Goal: Task Accomplishment & Management: Manage account settings

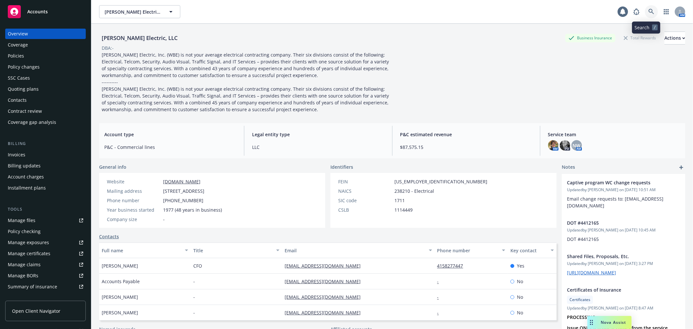
click at [648, 14] on icon at bounding box center [651, 12] width 6 height 6
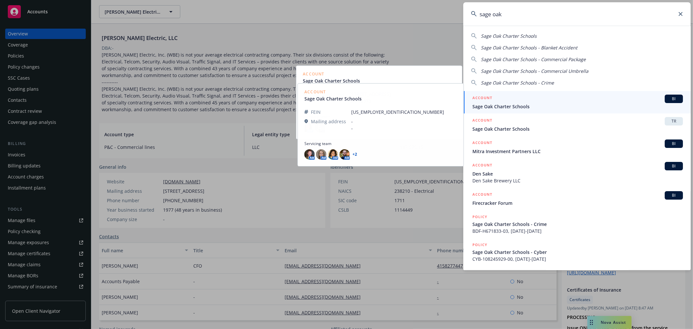
type input "sage oak"
click at [518, 108] on span "Sage Oak Charter Schools" at bounding box center [577, 106] width 211 height 7
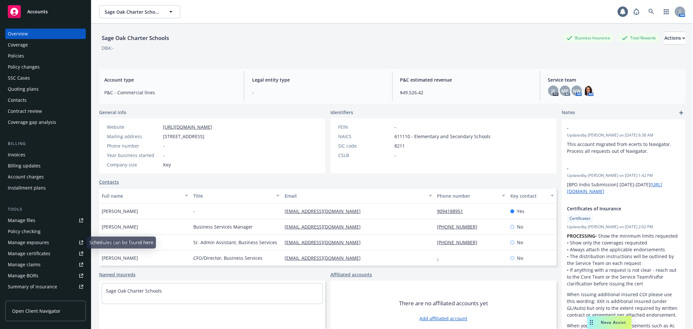
click at [45, 250] on div "Manage certificates" at bounding box center [29, 253] width 43 height 10
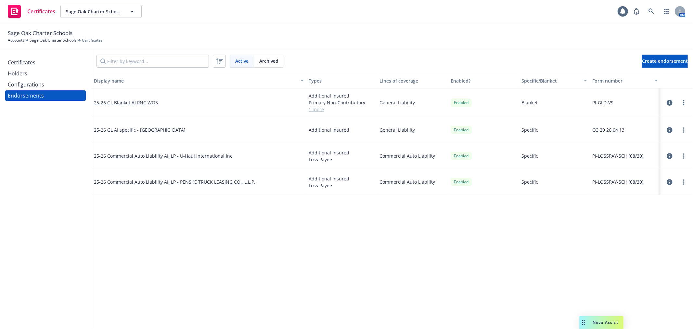
click at [670, 153] on icon "button" at bounding box center [670, 156] width 6 height 6
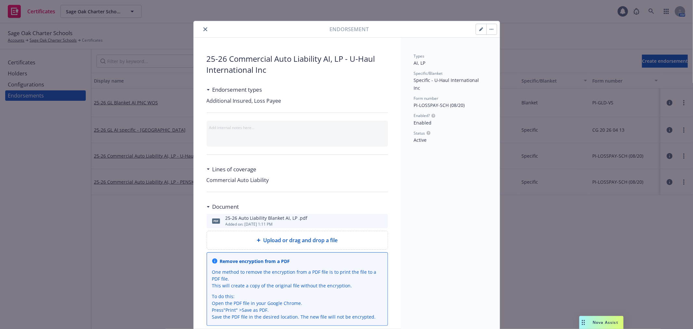
click at [479, 31] on icon "button" at bounding box center [480, 29] width 3 height 3
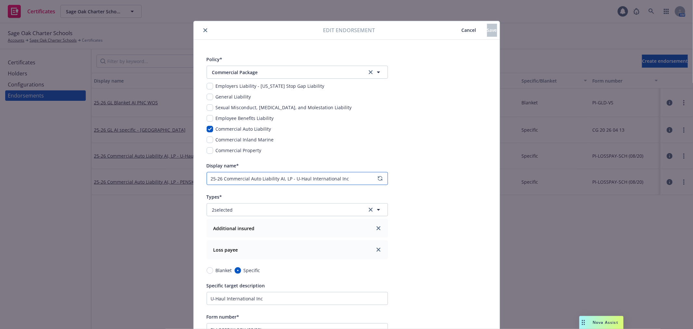
click at [233, 178] on input "25-26 Commercial Auto Liability AI, LP - U-Haul International Inc" at bounding box center [297, 178] width 181 height 13
click at [235, 176] on input "25-26 Auto Liability AI, LP - U-Haul International Inc" at bounding box center [297, 178] width 181 height 13
type input "25-26 Auto AI, LP - U-Haul International Inc"
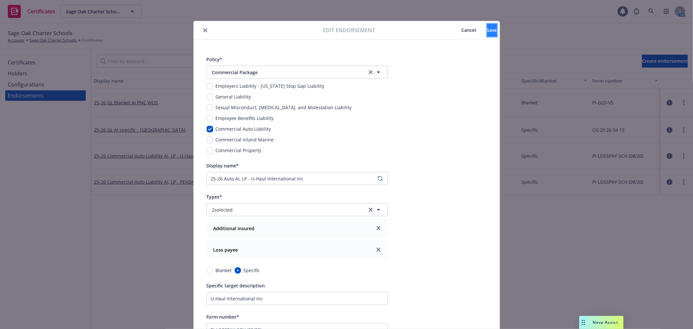
click at [487, 32] on button "Save" at bounding box center [492, 30] width 10 height 13
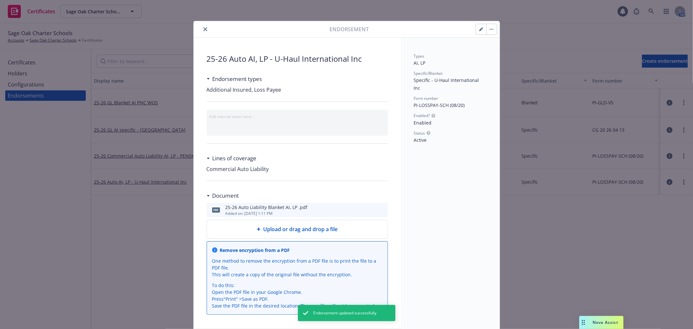
click at [205, 29] on button "close" at bounding box center [205, 29] width 8 height 8
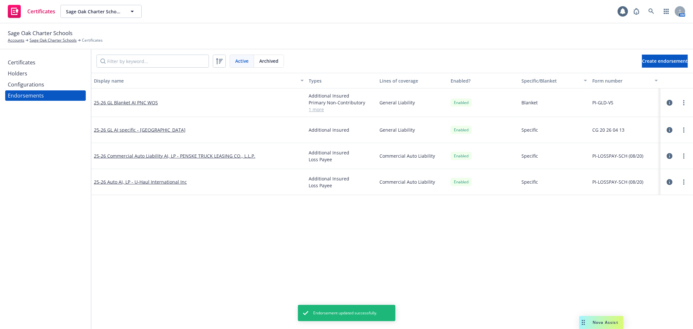
click at [667, 155] on icon "button" at bounding box center [670, 156] width 6 height 6
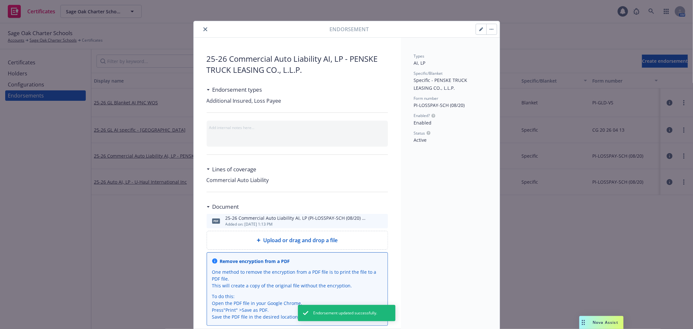
click at [480, 25] on button "button" at bounding box center [481, 29] width 10 height 10
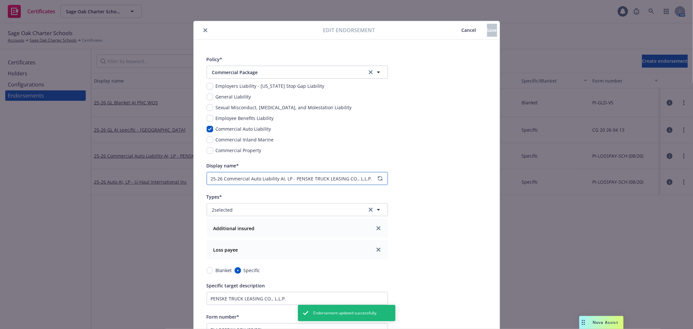
click at [228, 177] on input "25-26 Commercial Auto Liability AI, LP - PENSKE TRUCK LEASING CO., L.L.P." at bounding box center [297, 178] width 181 height 13
click at [237, 178] on input "25-26 Auto Liability AI, LP - PENSKE TRUCK LEASING CO., L.L.P." at bounding box center [297, 178] width 181 height 13
type input "25-26 Auto AI, LP - PENSKE TRUCK LEASING CO., L.L.P."
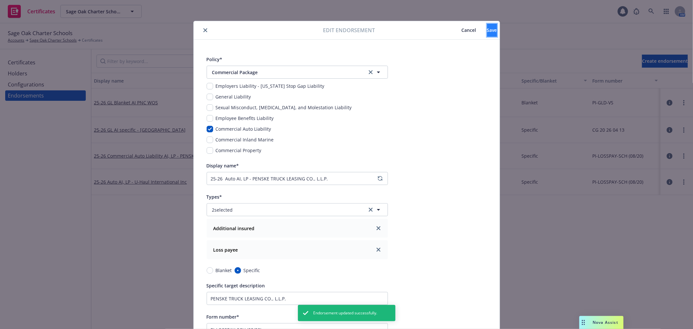
click at [491, 29] on button "Save" at bounding box center [492, 30] width 10 height 13
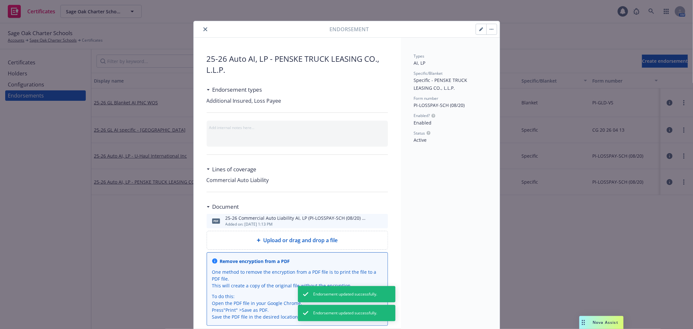
click at [203, 29] on icon "close" at bounding box center [205, 29] width 4 height 4
